Goal: Information Seeking & Learning: Learn about a topic

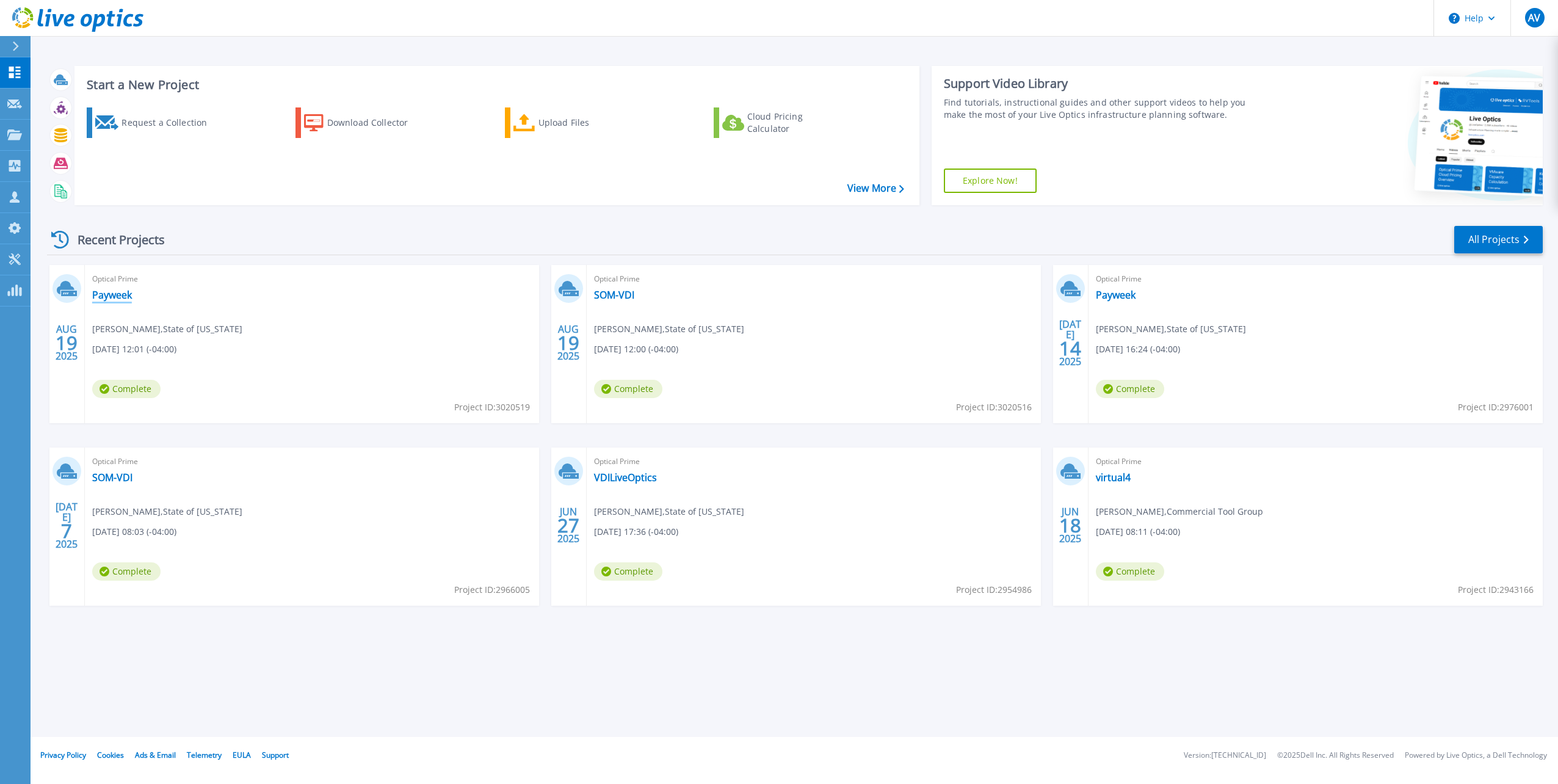
click at [106, 294] on link "Payweek" at bounding box center [111, 294] width 39 height 12
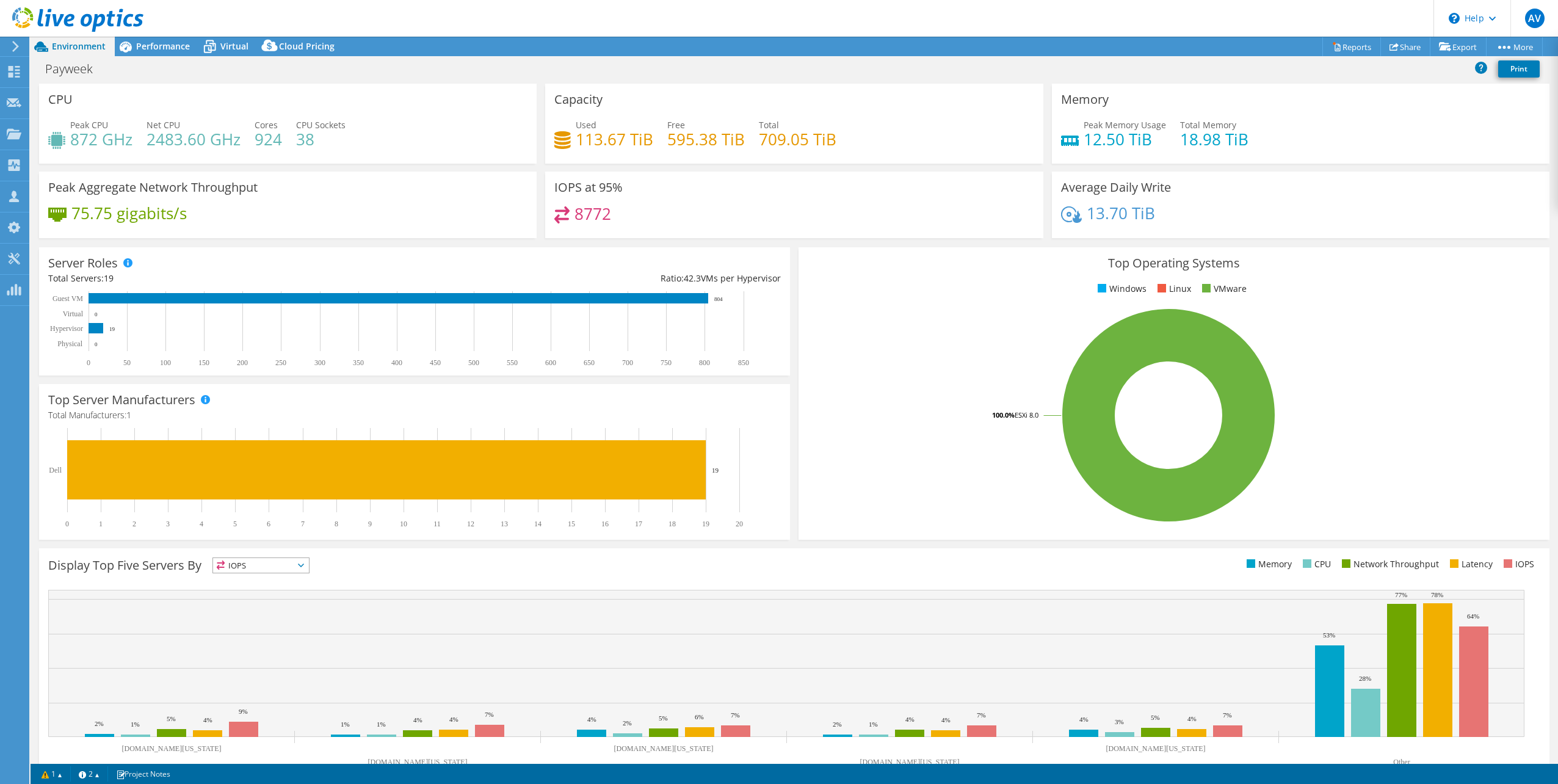
click at [161, 61] on div "Payweek Print" at bounding box center [794, 68] width 1528 height 22
click at [161, 51] on span "Performance" at bounding box center [163, 46] width 54 height 12
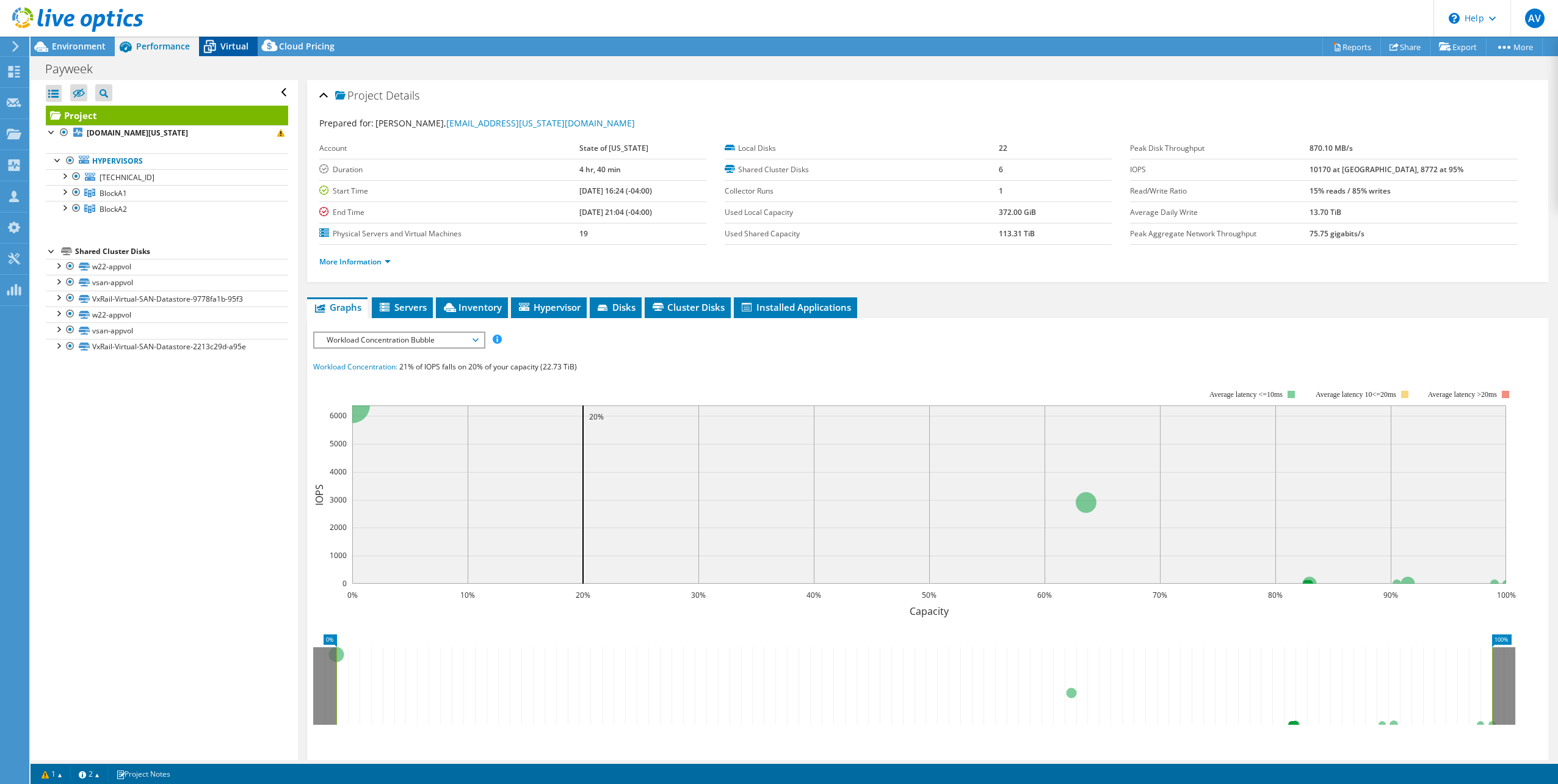
click at [239, 50] on span "Virtual" at bounding box center [234, 46] width 28 height 12
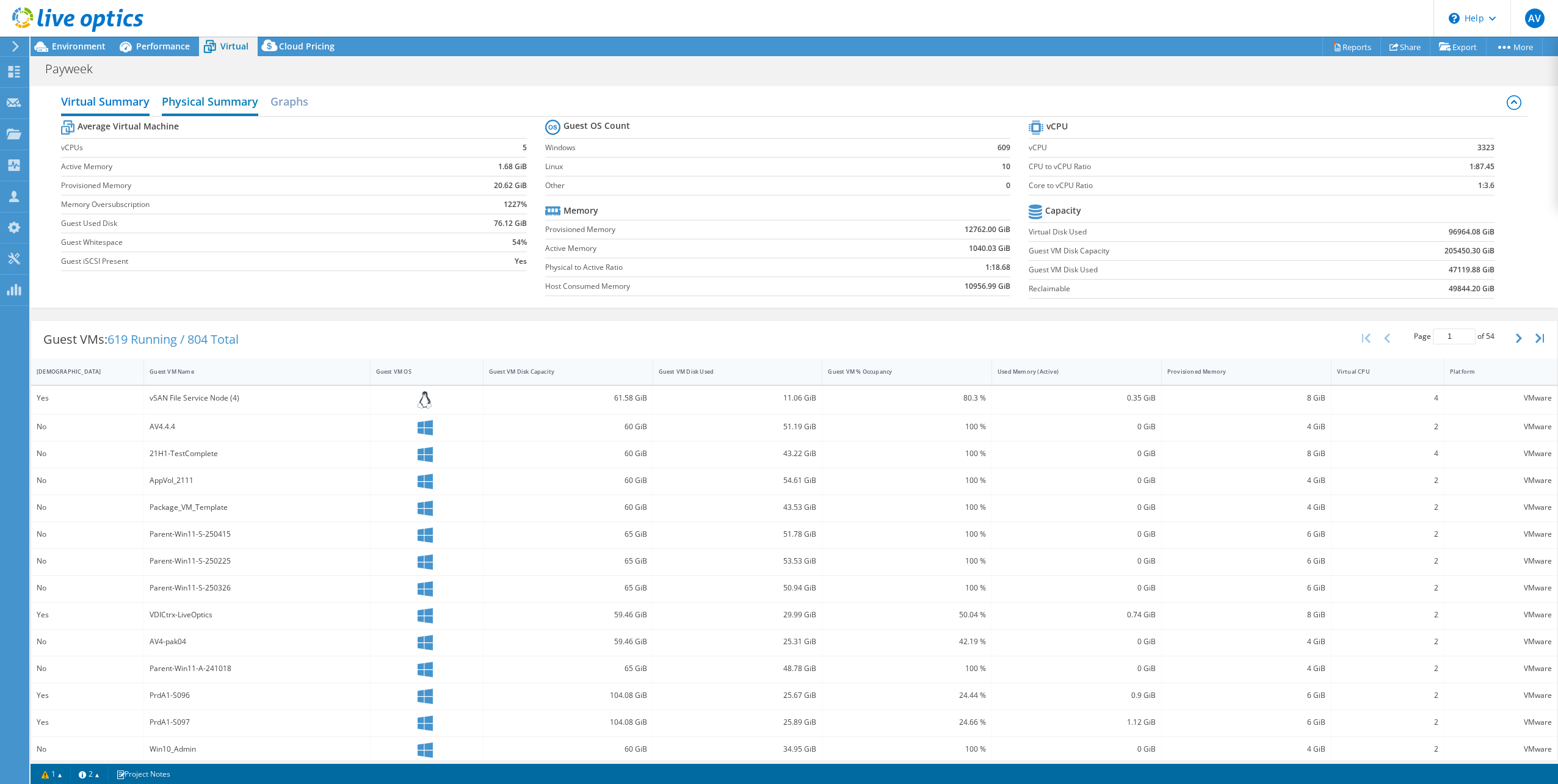
click at [195, 107] on h2 "Physical Summary" at bounding box center [210, 103] width 97 height 27
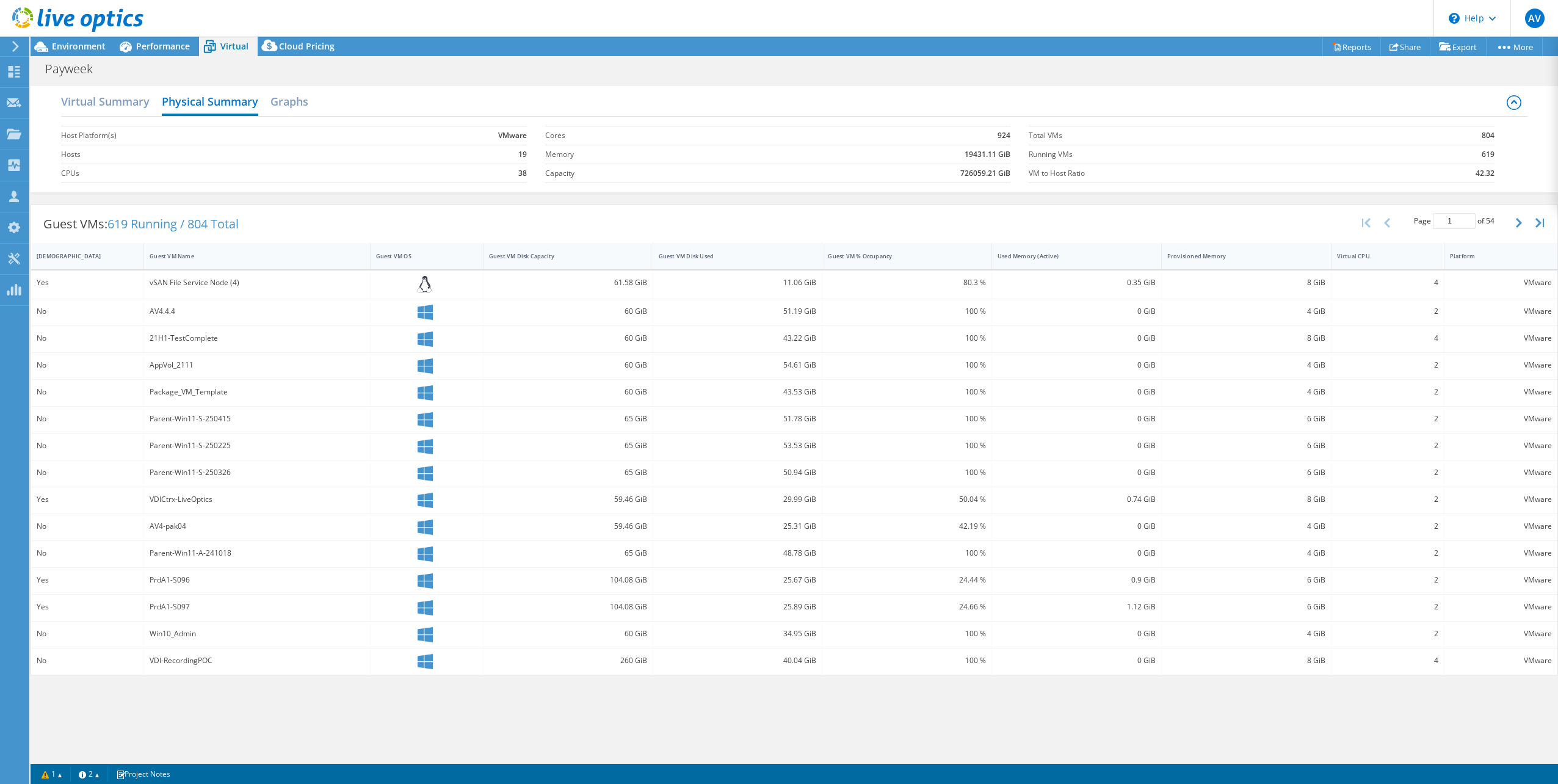
click at [526, 77] on div "Payweek Print" at bounding box center [794, 68] width 1528 height 22
click at [132, 91] on h2 "Virtual Summary" at bounding box center [105, 103] width 88 height 27
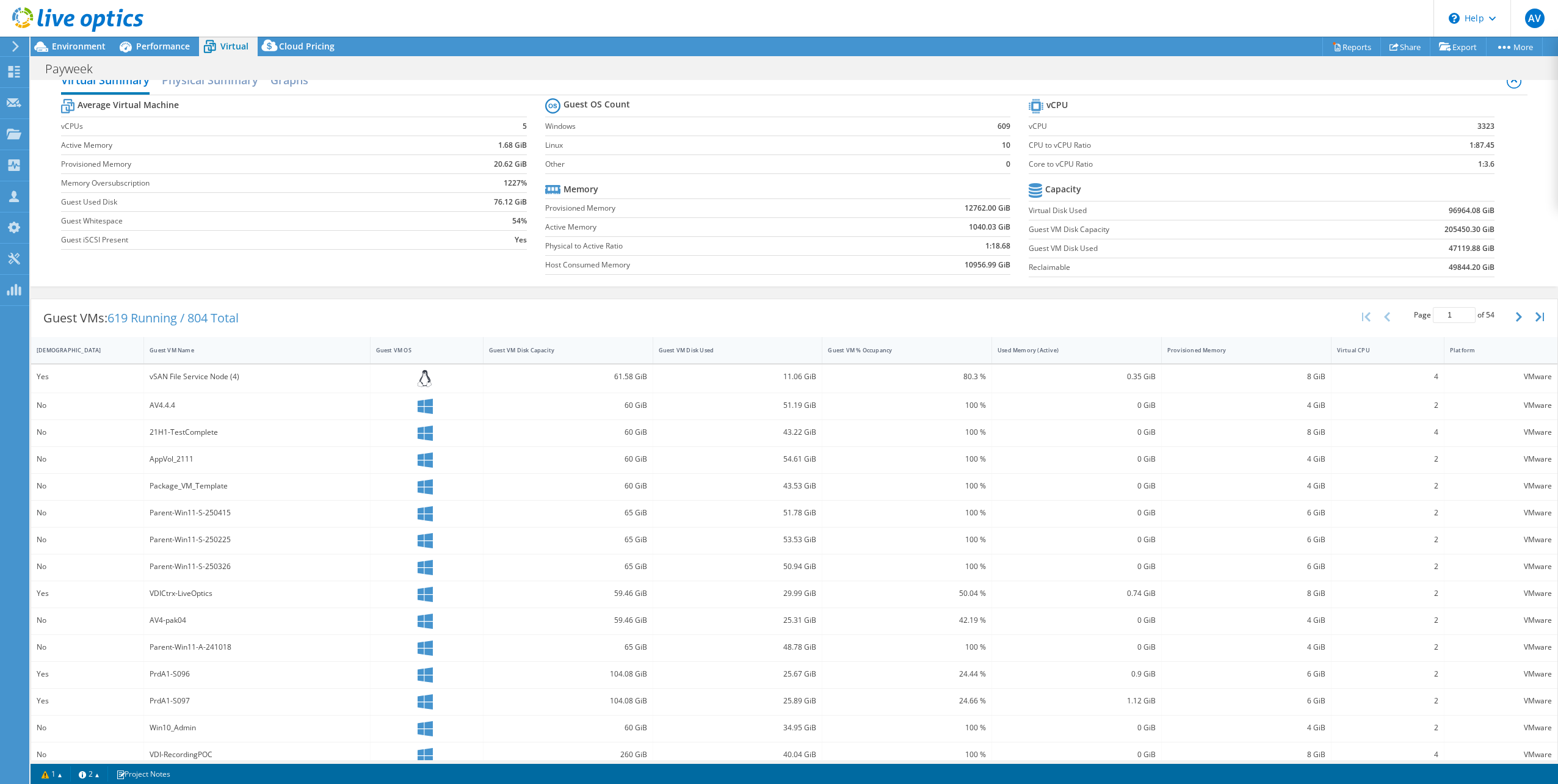
scroll to position [30, 0]
